Goal: Task Accomplishment & Management: Manage account settings

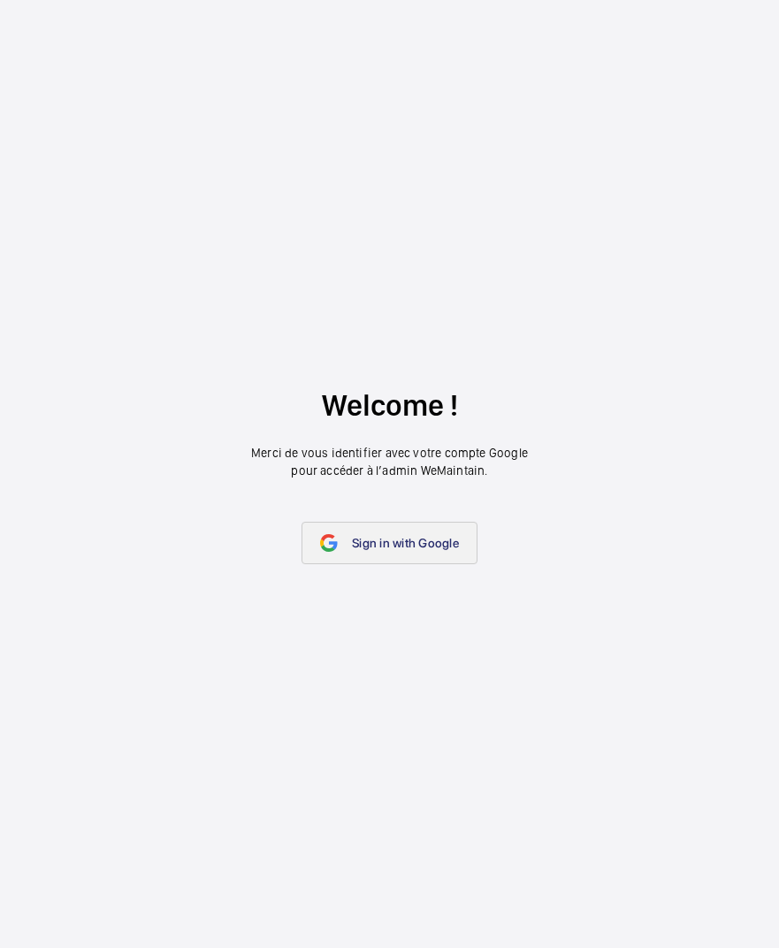
click at [420, 552] on link "Sign in with Google" at bounding box center [389, 543] width 176 height 42
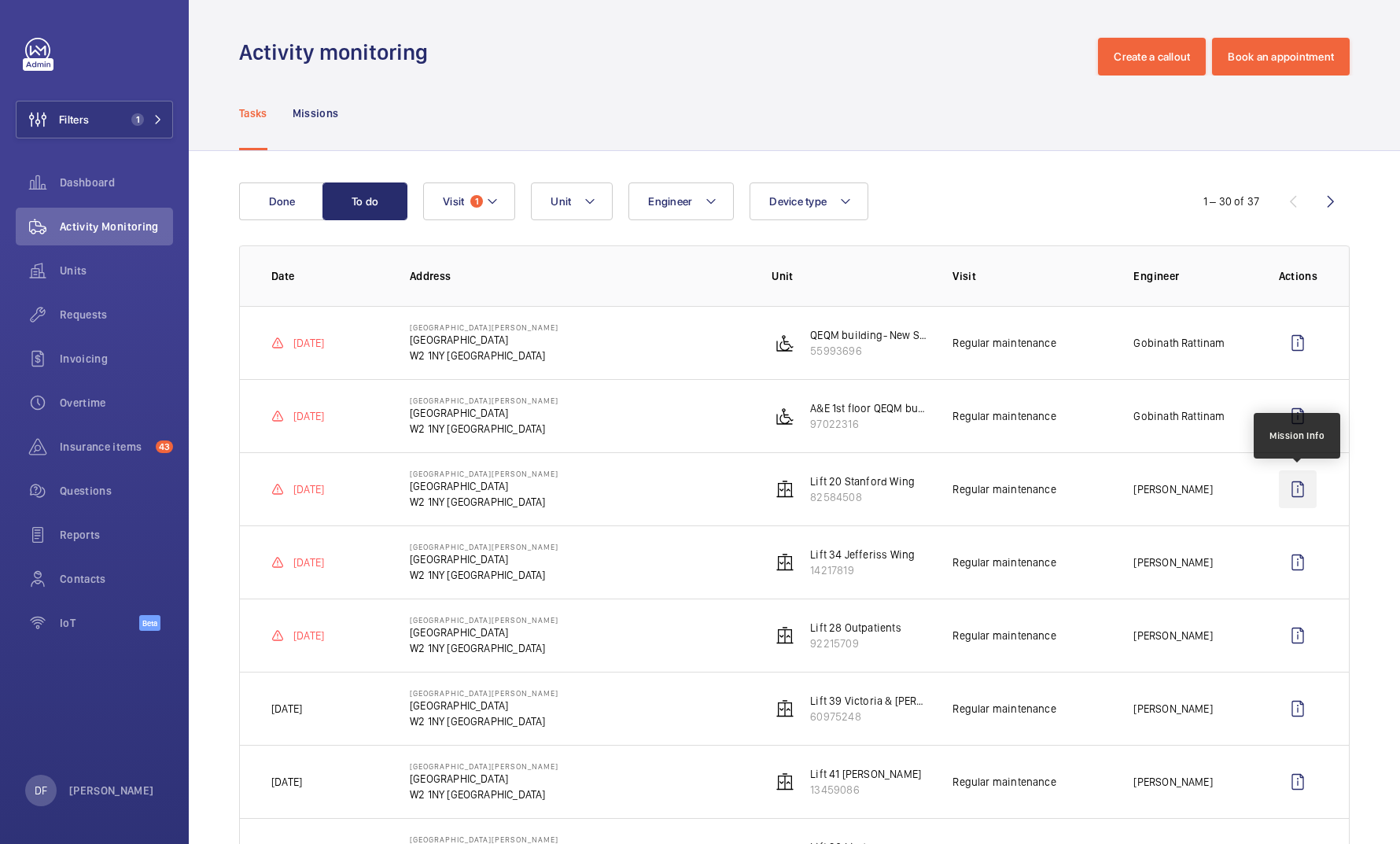
click at [692, 492] on wm-front-icon-button at bounding box center [1297, 489] width 37 height 37
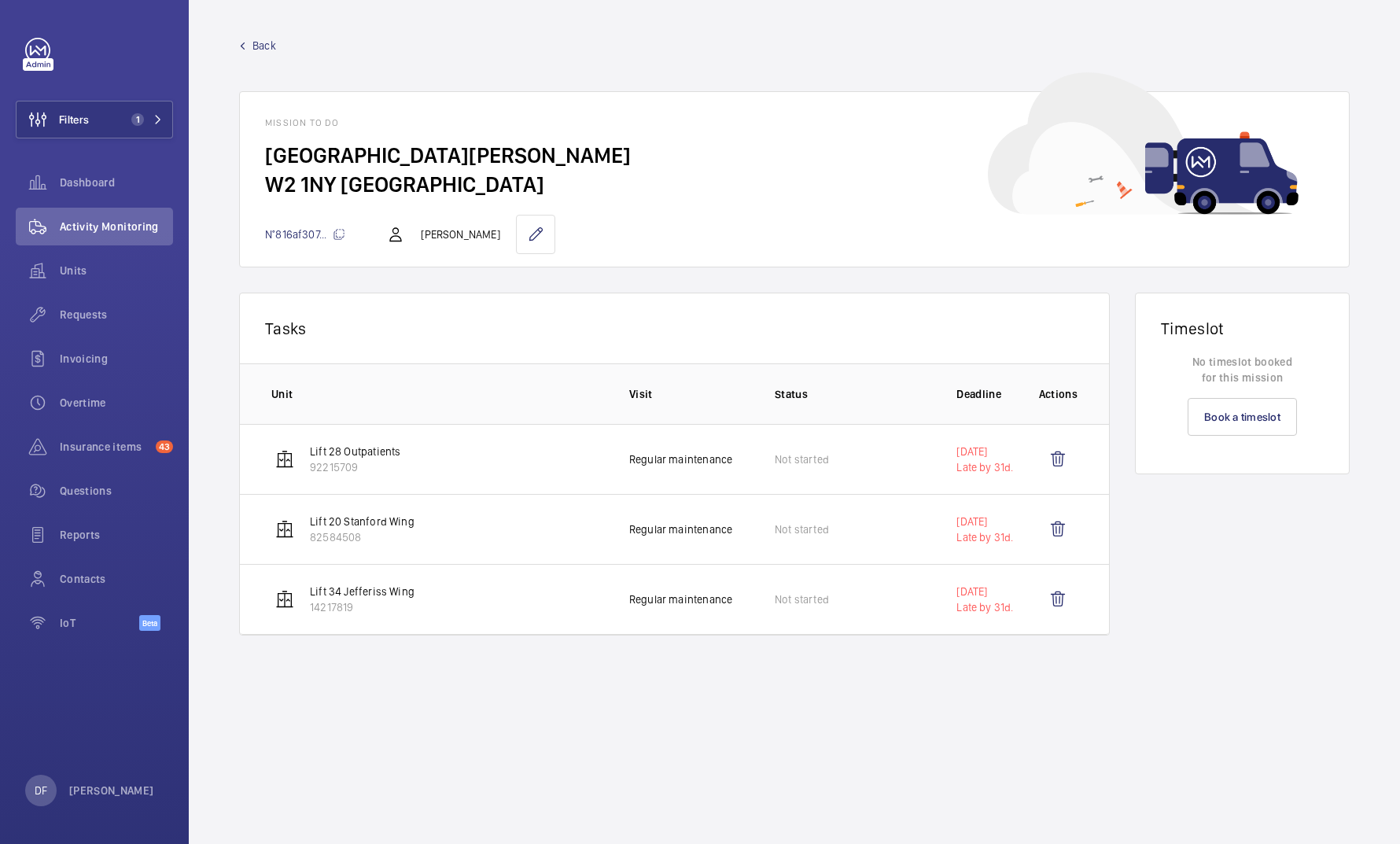
click at [342, 237] on mat-icon at bounding box center [339, 234] width 12 height 12
click at [254, 43] on span "Back" at bounding box center [264, 45] width 24 height 16
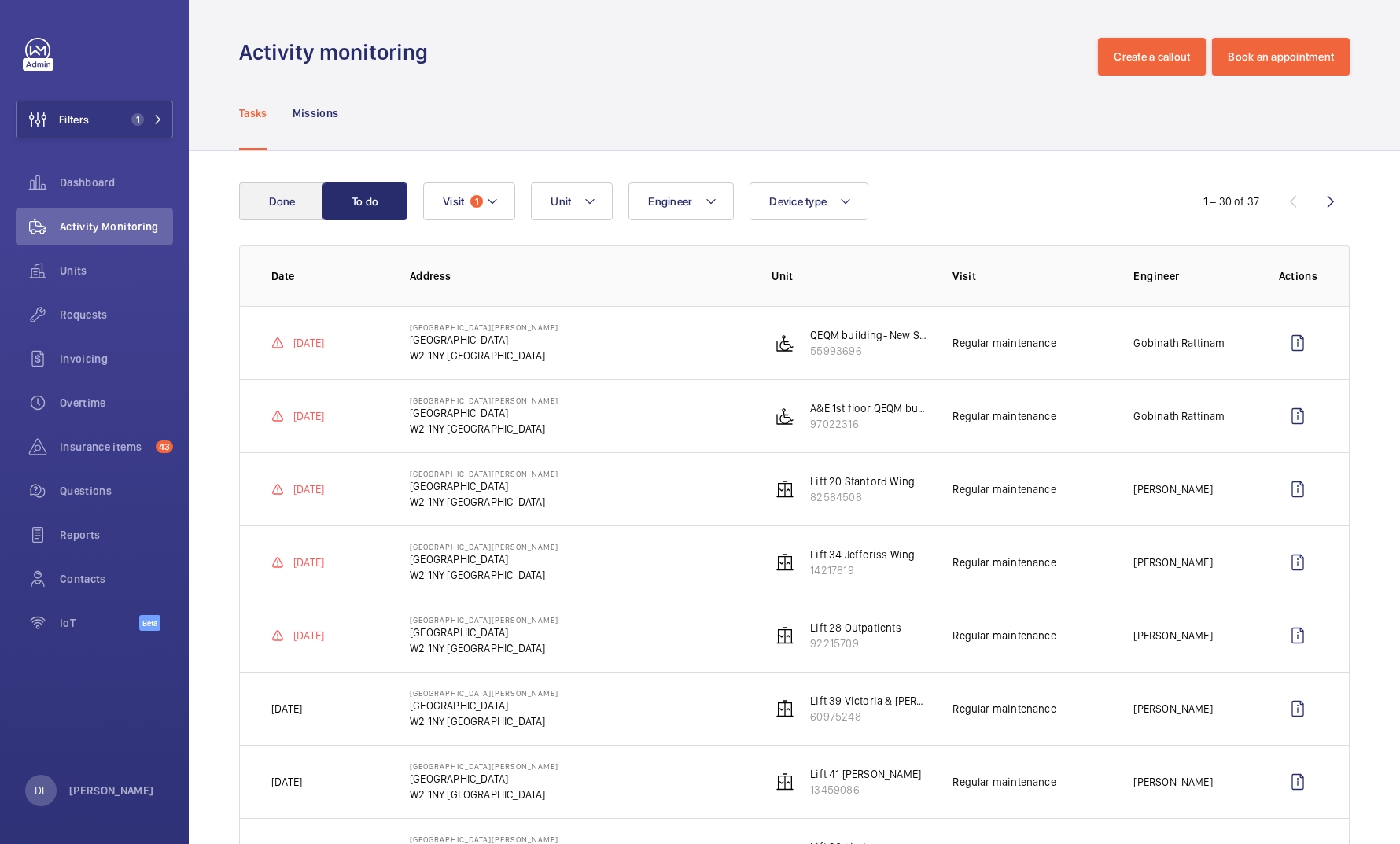
click at [293, 200] on button "Done" at bounding box center [281, 201] width 84 height 37
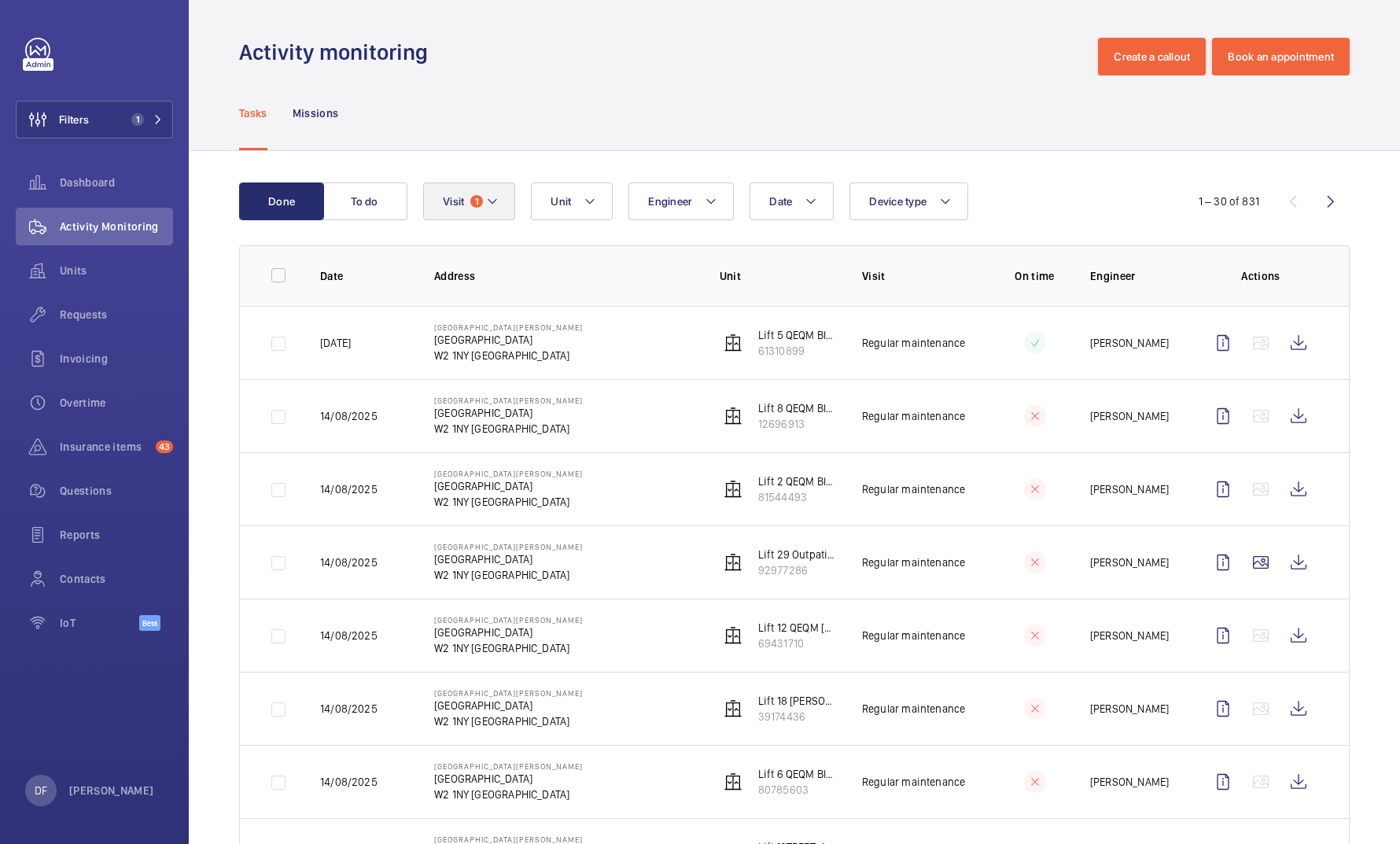
click at [492, 210] on mat-icon at bounding box center [492, 201] width 12 height 19
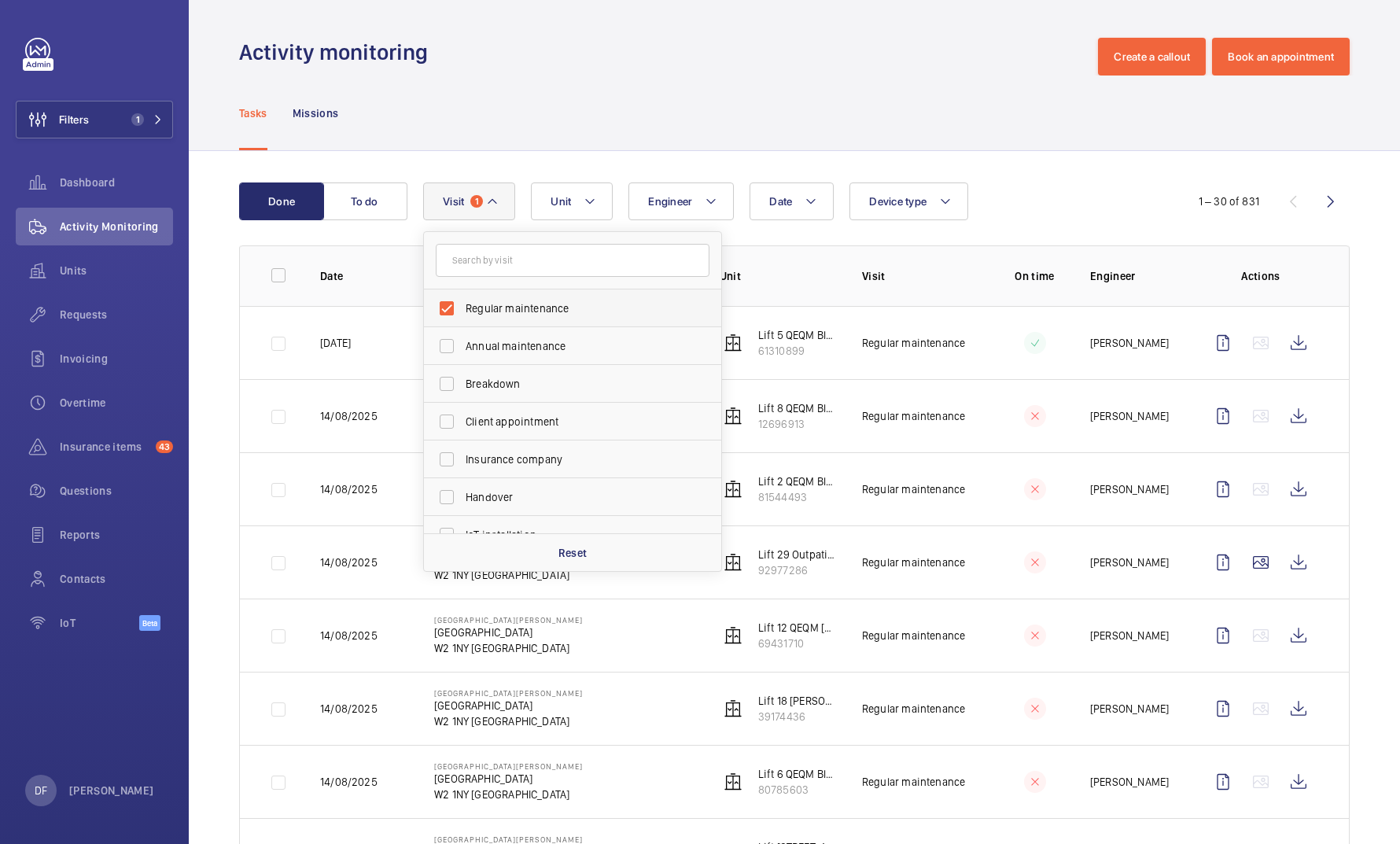
click at [493, 307] on span "Regular maintenance" at bounding box center [573, 309] width 216 height 16
click at [463, 307] on input "Regular maintenance" at bounding box center [446, 308] width 31 height 31
checkbox input "false"
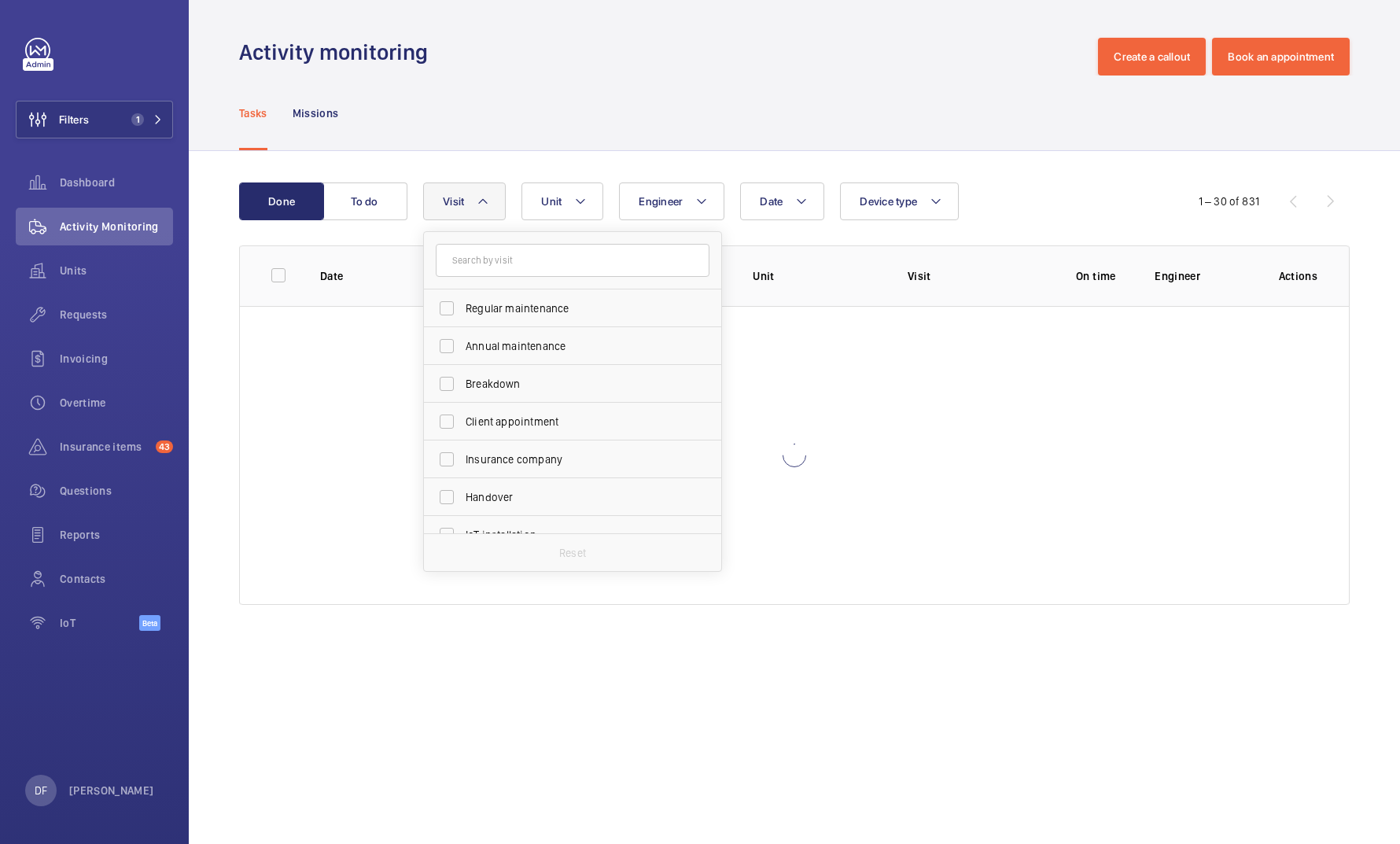
click at [692, 122] on div "Tasks Missions" at bounding box center [794, 113] width 1110 height 75
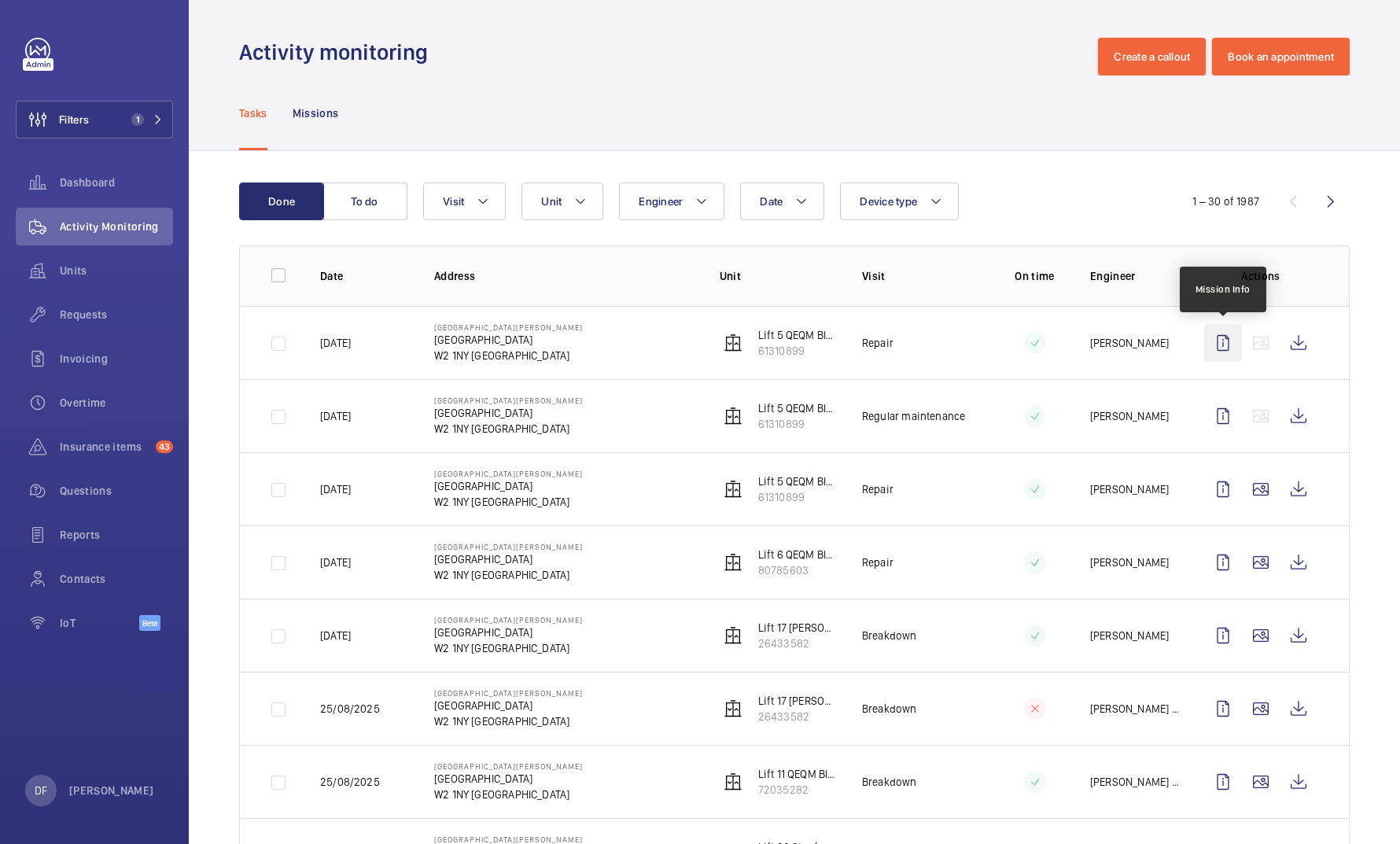
click at [692, 346] on wm-front-icon-button at bounding box center [1222, 342] width 37 height 37
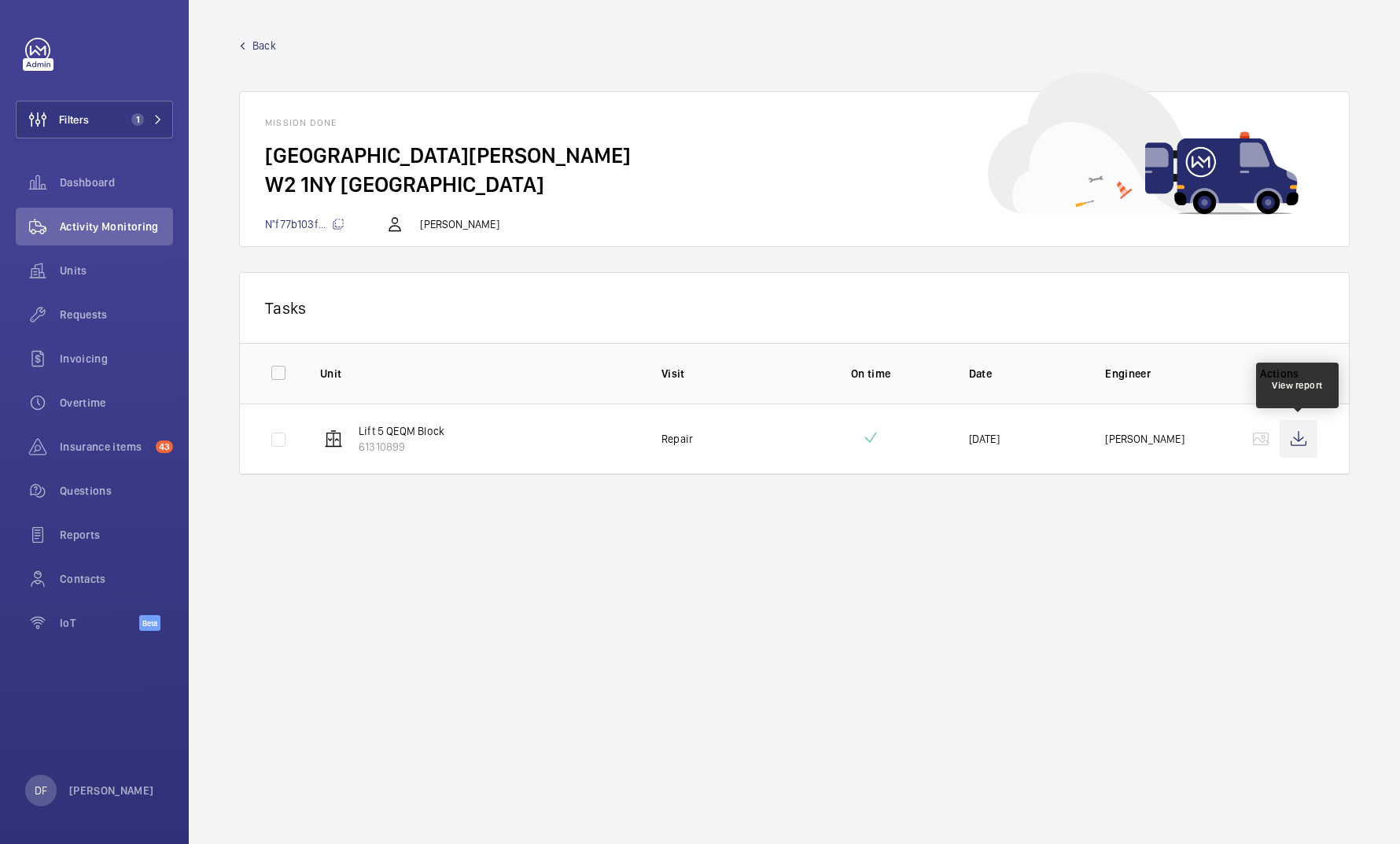
click at [692, 446] on wm-front-icon-button at bounding box center [1298, 438] width 37 height 37
